Goal: Check status: Check status

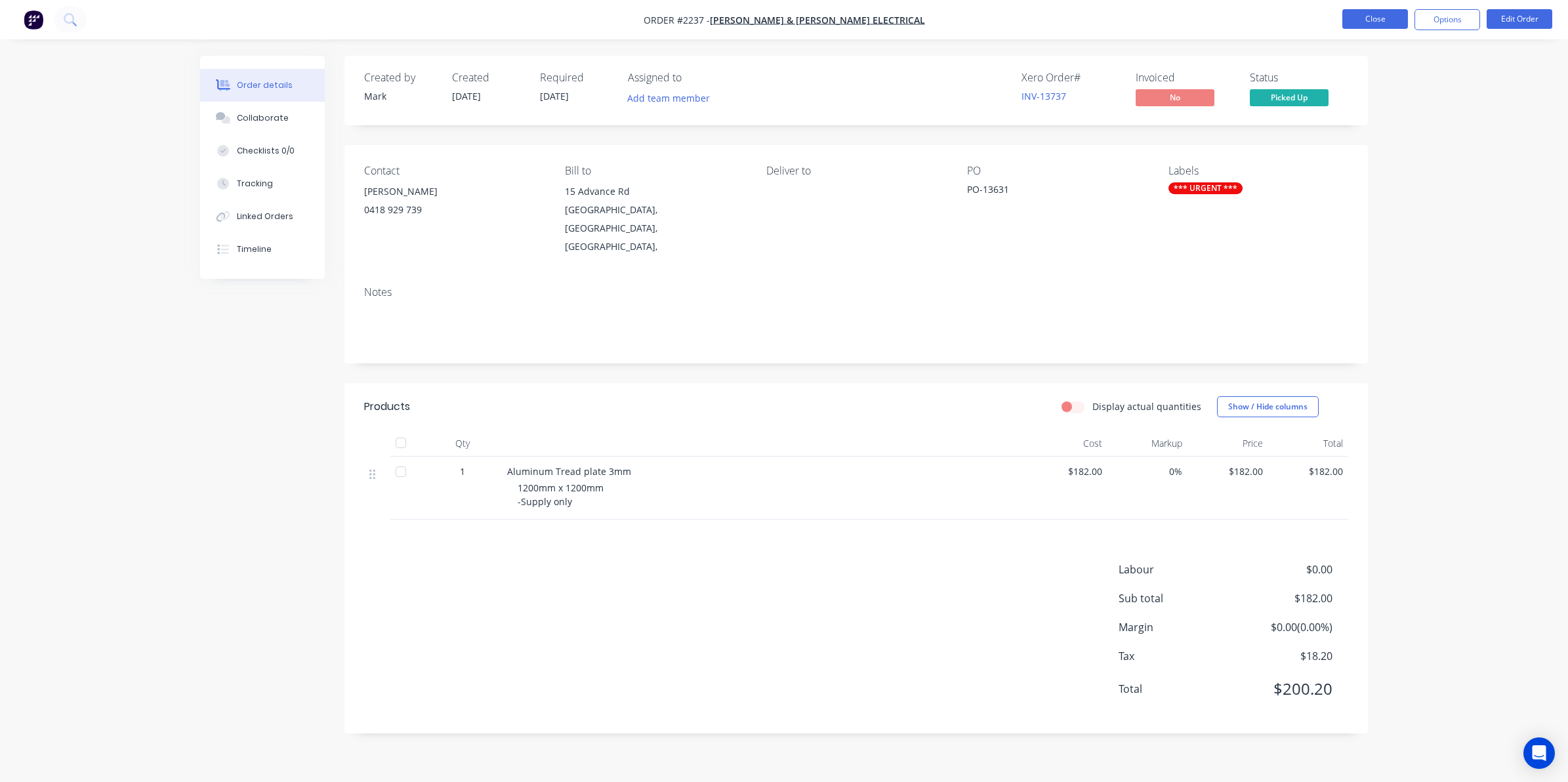
click at [1368, 18] on button "Close" at bounding box center [1376, 19] width 66 height 20
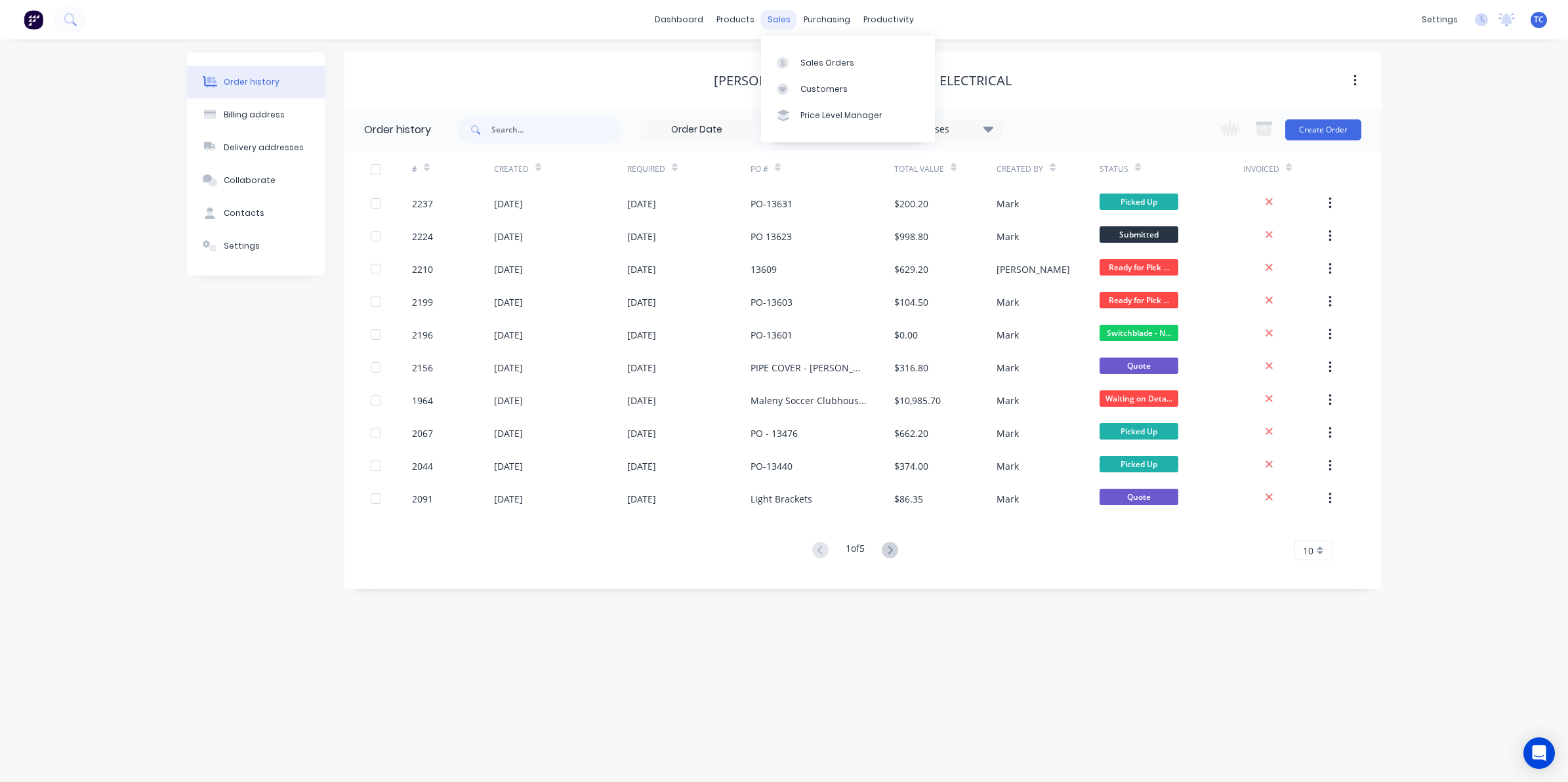
click at [775, 18] on div "sales" at bounding box center [779, 20] width 36 height 20
click at [801, 57] on div "Sales Orders" at bounding box center [827, 63] width 54 height 12
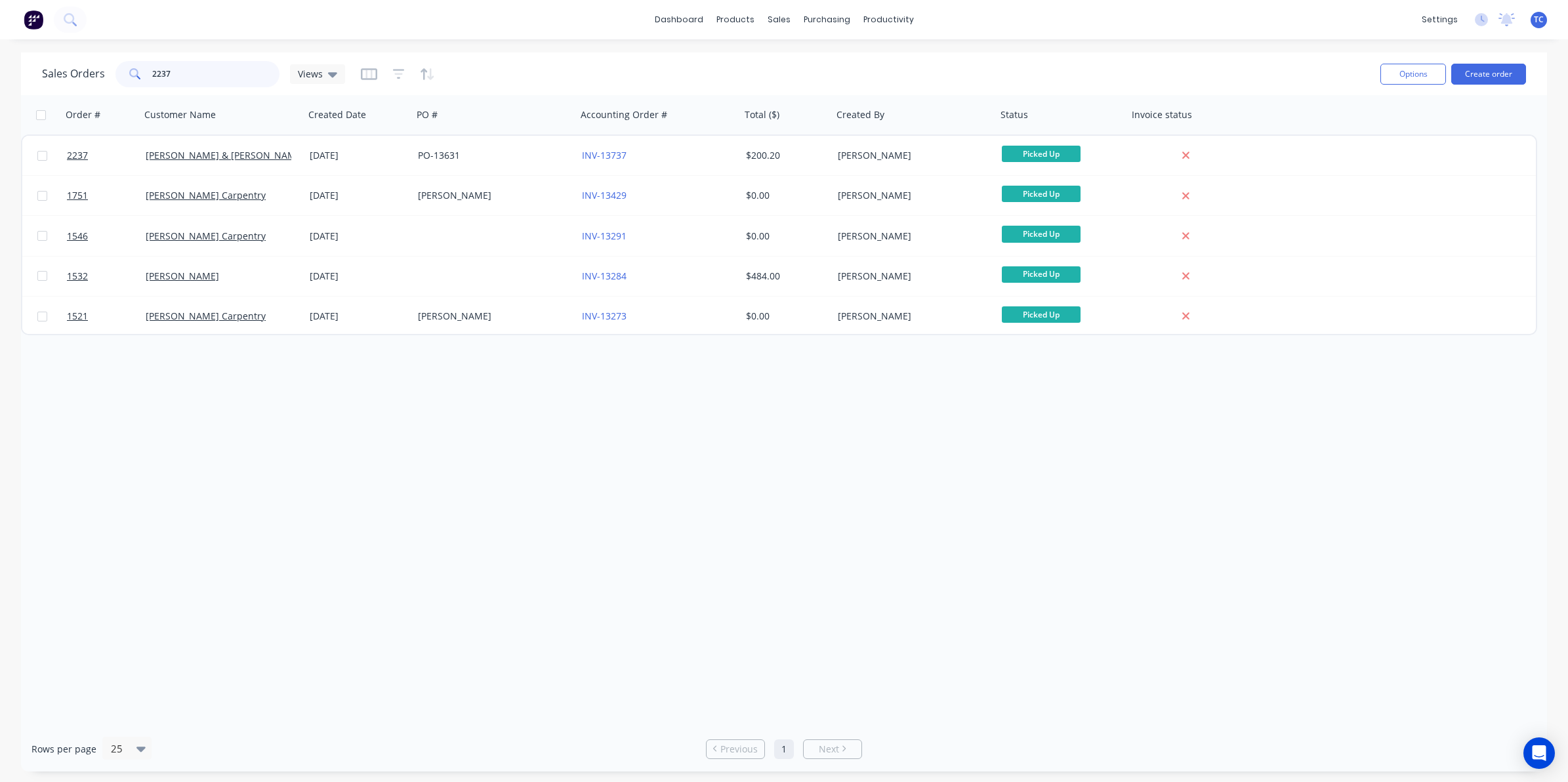
drag, startPoint x: 173, startPoint y: 76, endPoint x: 146, endPoint y: 70, distance: 27.7
click at [146, 70] on div "2237" at bounding box center [197, 74] width 164 height 26
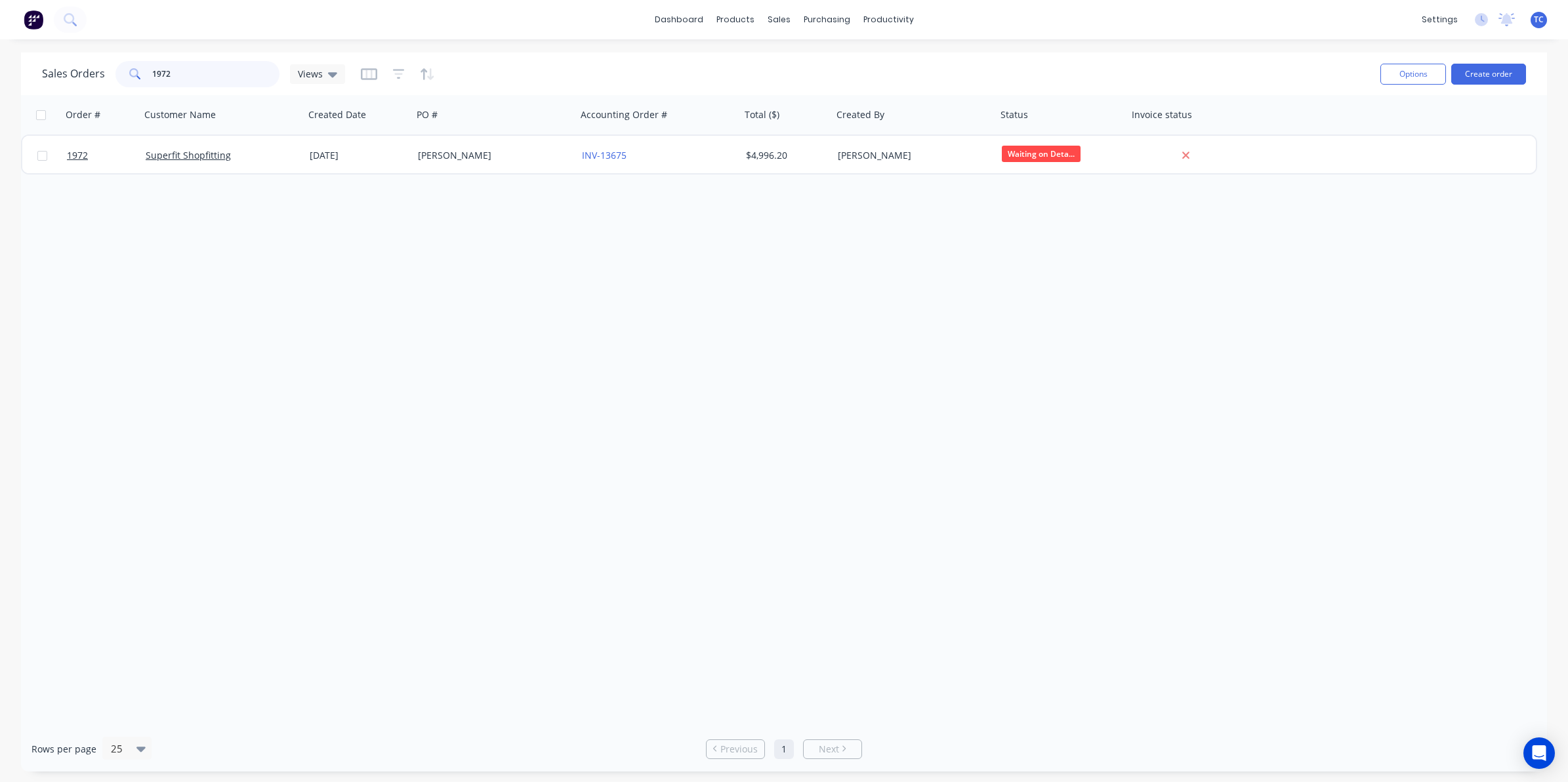
drag, startPoint x: 172, startPoint y: 72, endPoint x: 150, endPoint y: 69, distance: 22.2
click at [150, 69] on div "1972" at bounding box center [197, 74] width 164 height 26
drag, startPoint x: 171, startPoint y: 71, endPoint x: 146, endPoint y: 71, distance: 25.0
click at [146, 71] on div "2190" at bounding box center [197, 74] width 164 height 26
drag, startPoint x: 165, startPoint y: 73, endPoint x: 128, endPoint y: 73, distance: 37.0
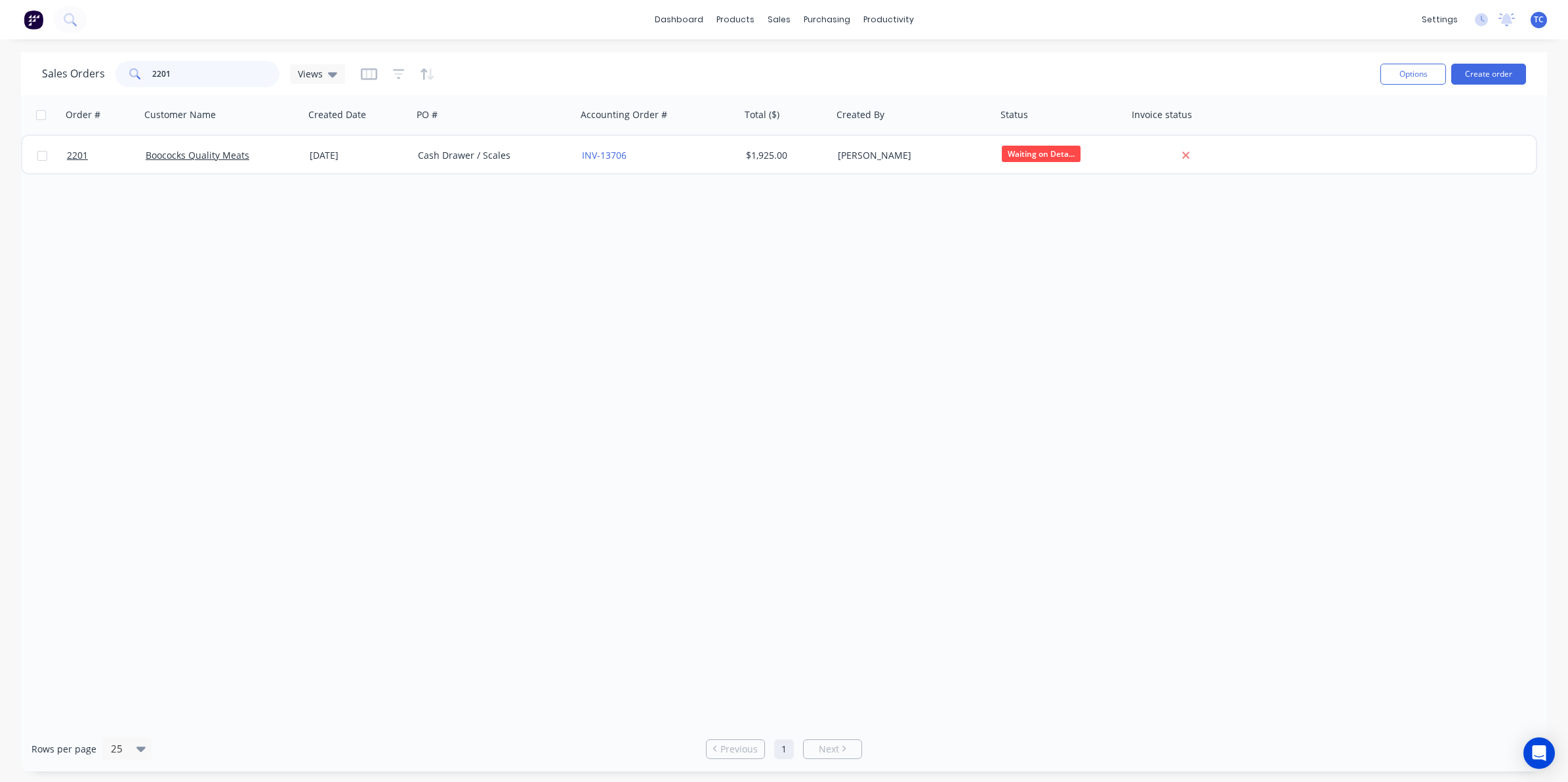
click at [145, 73] on div "2201" at bounding box center [197, 74] width 164 height 26
type input "1969"
